Goal: Communication & Community: Answer question/provide support

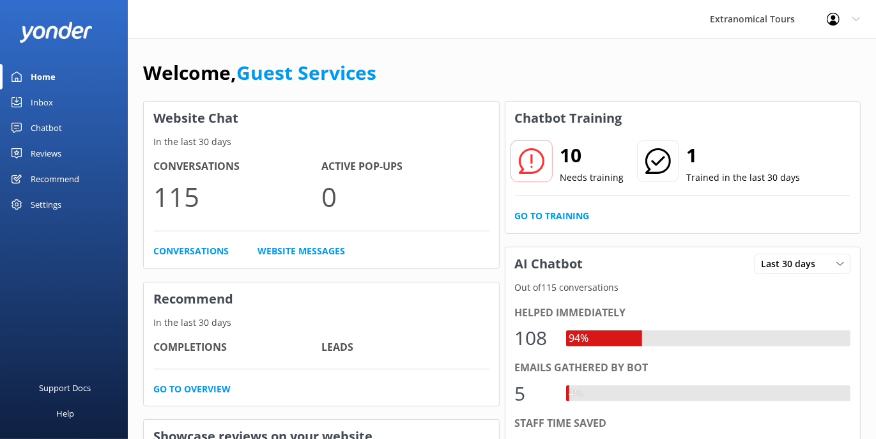
click at [48, 98] on div "Inbox" at bounding box center [42, 102] width 22 height 26
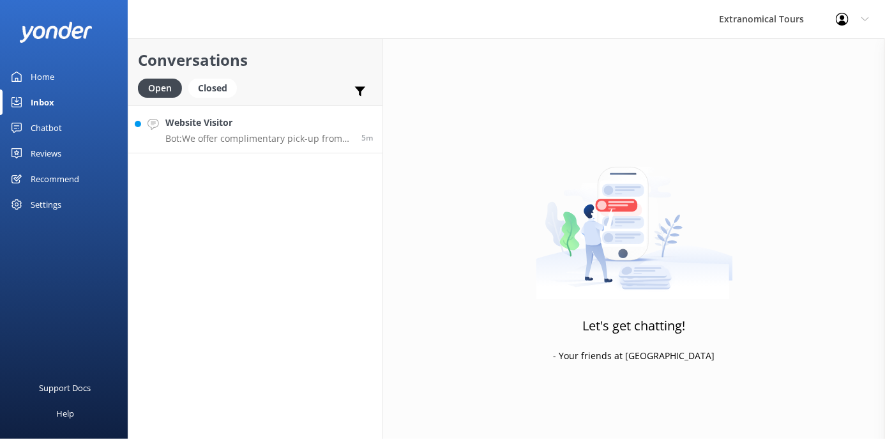
click at [303, 146] on link "Website Visitor Bot: We offer complimentary pick-up from most San Francisco hot…" at bounding box center [255, 129] width 254 height 48
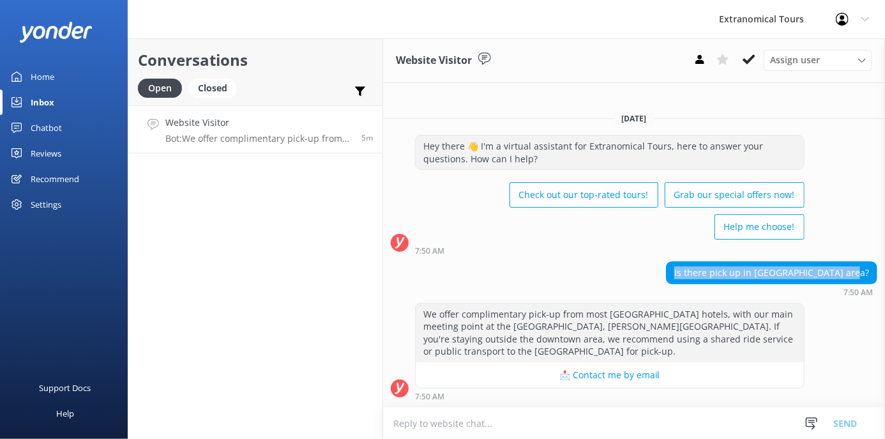
copy div "Is there pick up in [GEOGRAPHIC_DATA] area?"
drag, startPoint x: 695, startPoint y: 274, endPoint x: 409, endPoint y: 8, distance: 390.5
click at [862, 259] on div "[DATE] Hey there 👋 I'm a virtual assistant for Extranomical Tours, here to answ…" at bounding box center [634, 254] width 502 height 305
click at [520, 417] on textarea at bounding box center [634, 422] width 502 height 31
paste textarea "Thank you for reaching out! May I kindly ask which tour you’re referring to so …"
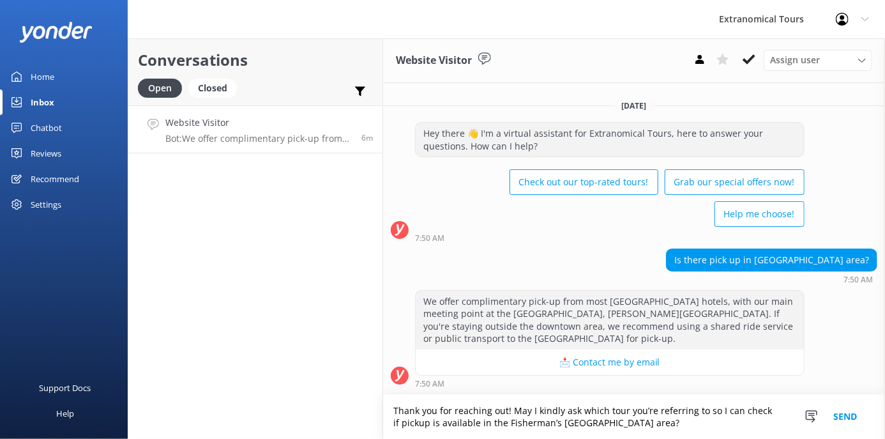
type textarea "Thank you for reaching out! May I kindly ask which tour you’re referring to so …"
click at [838, 413] on button "Send" at bounding box center [845, 417] width 48 height 44
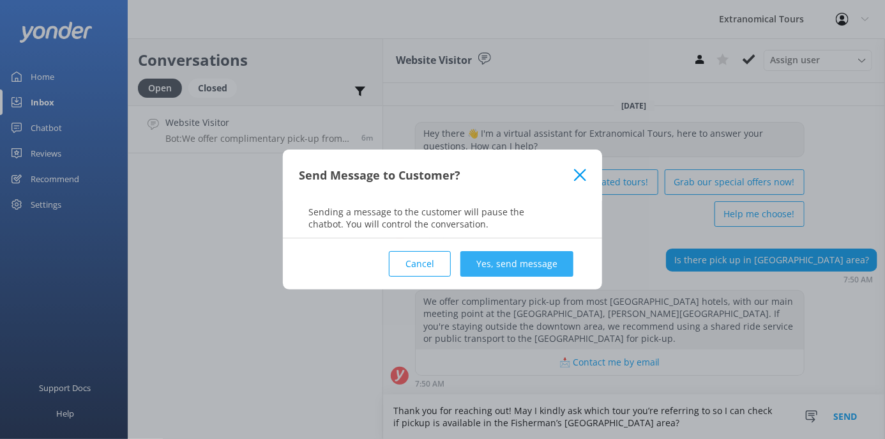
click at [493, 259] on div "Cancel Yes, send message" at bounding box center [442, 263] width 287 height 51
click at [493, 259] on button "Yes, send message" at bounding box center [516, 264] width 113 height 26
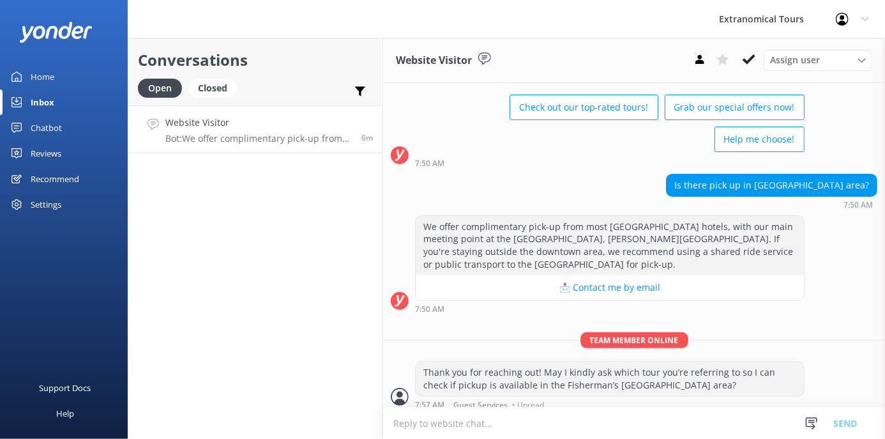
scroll to position [75, 0]
